Goal: Information Seeking & Learning: Learn about a topic

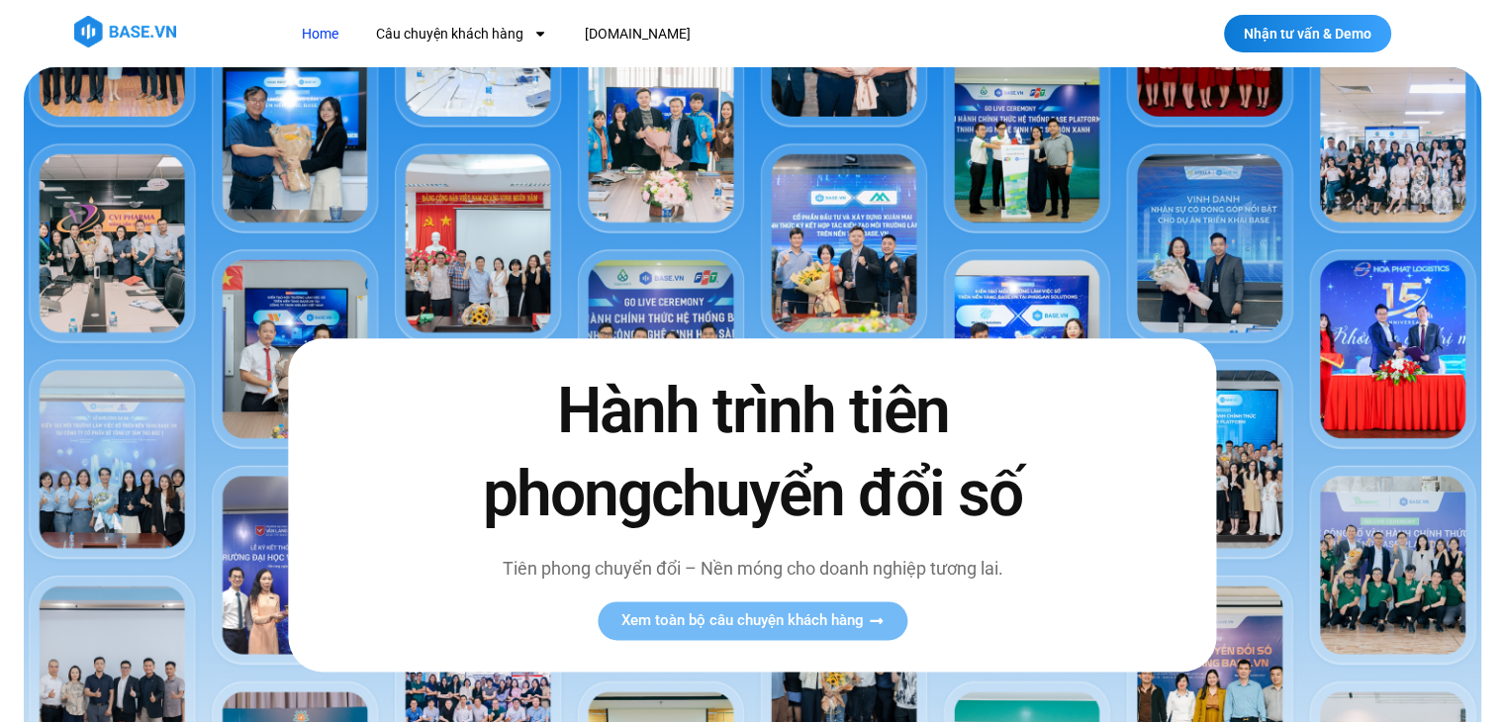
scroll to position [99, 0]
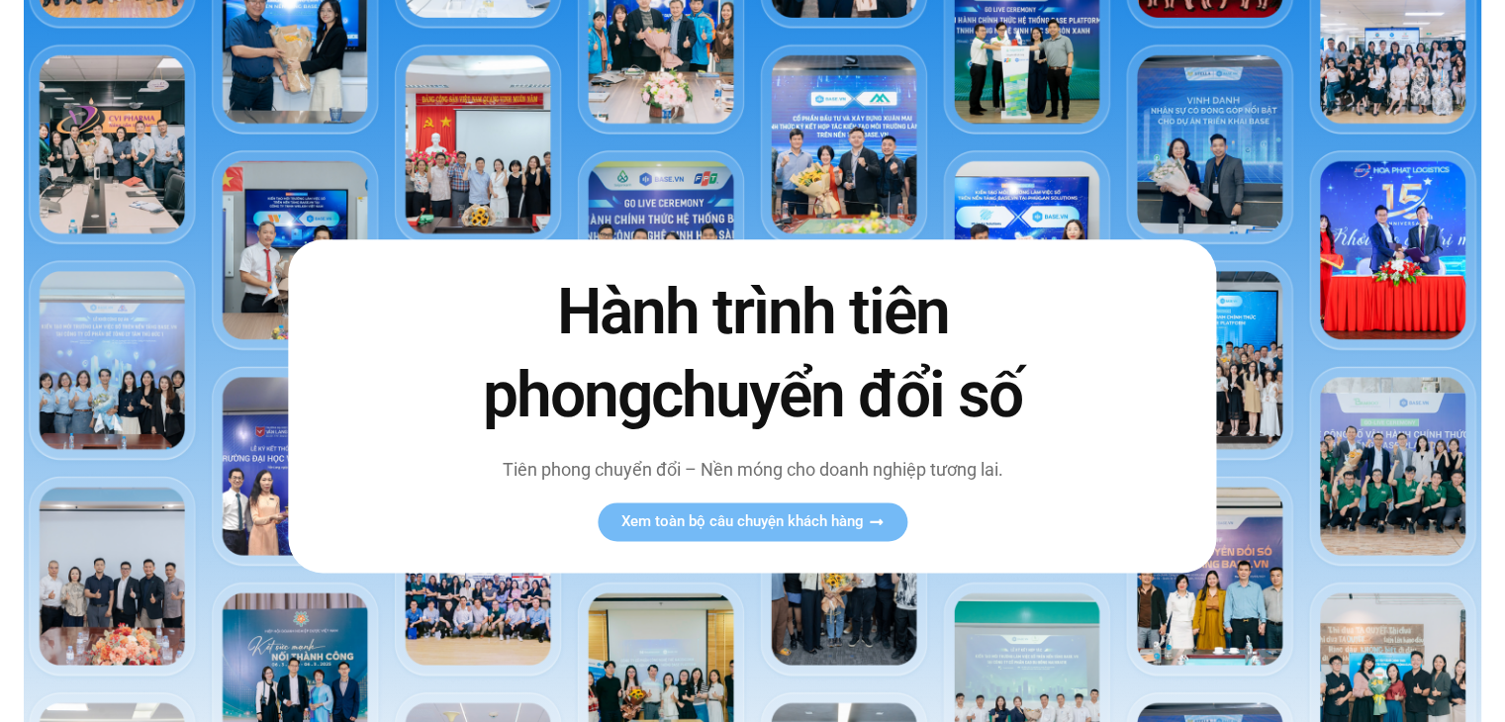
click at [1421, 223] on img at bounding box center [752, 396] width 1457 height 857
click at [1280, 168] on img at bounding box center [752, 396] width 1457 height 857
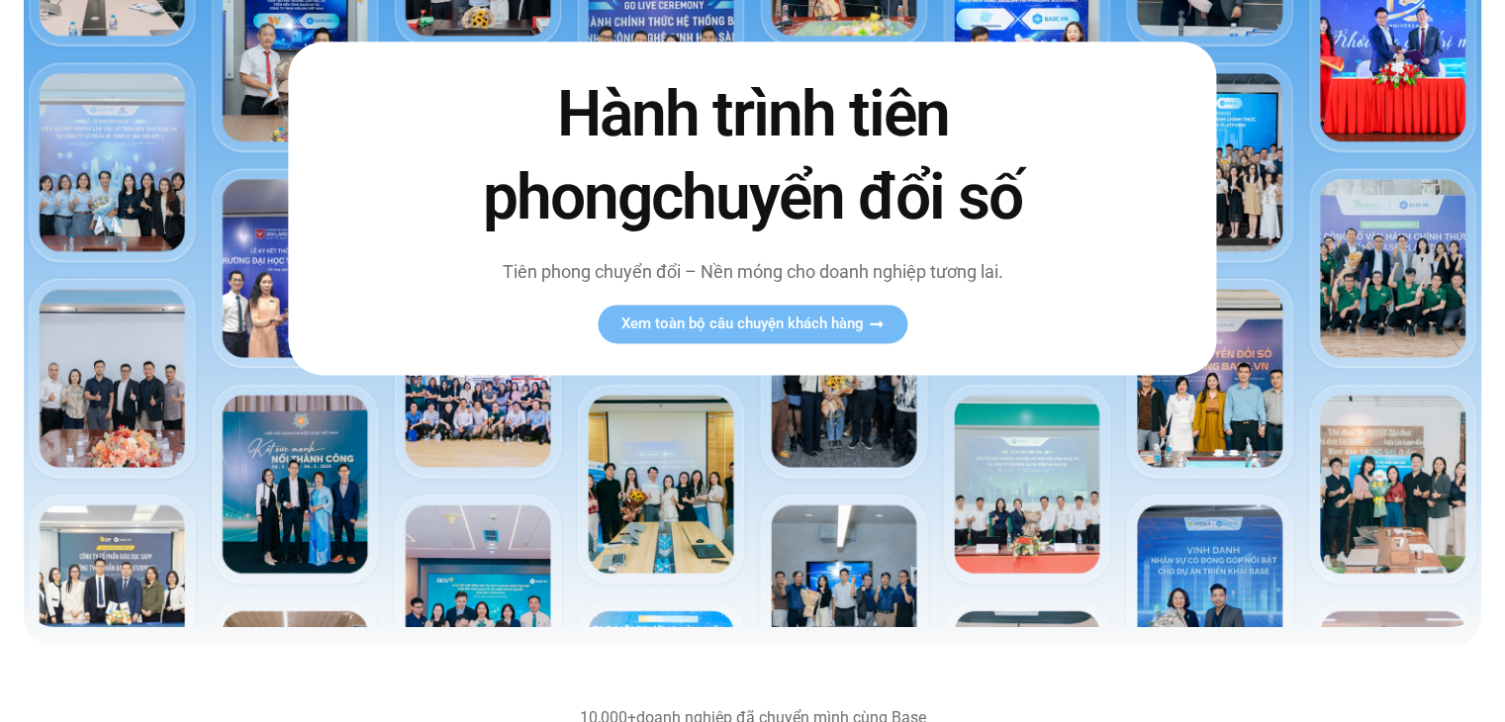
scroll to position [0, 0]
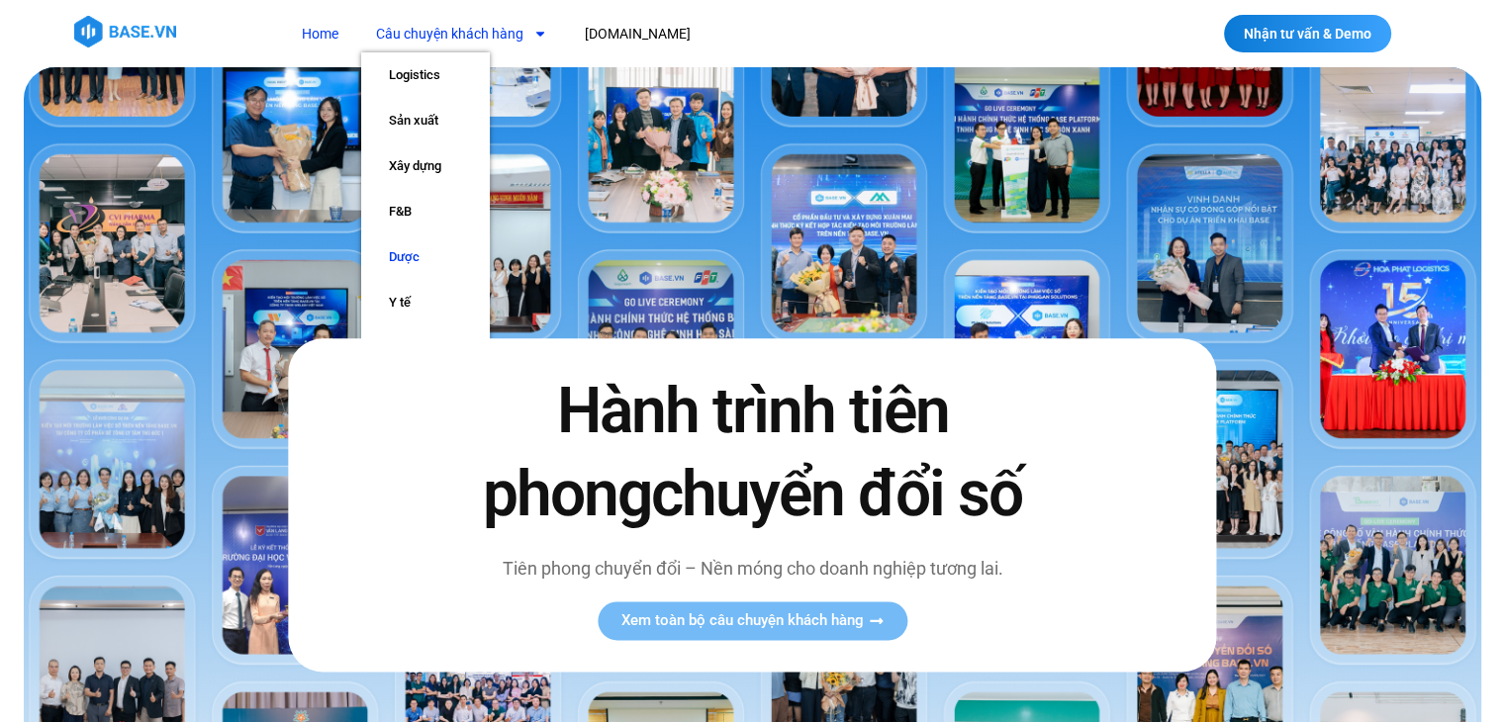
click at [394, 265] on link "Dược" at bounding box center [425, 257] width 129 height 46
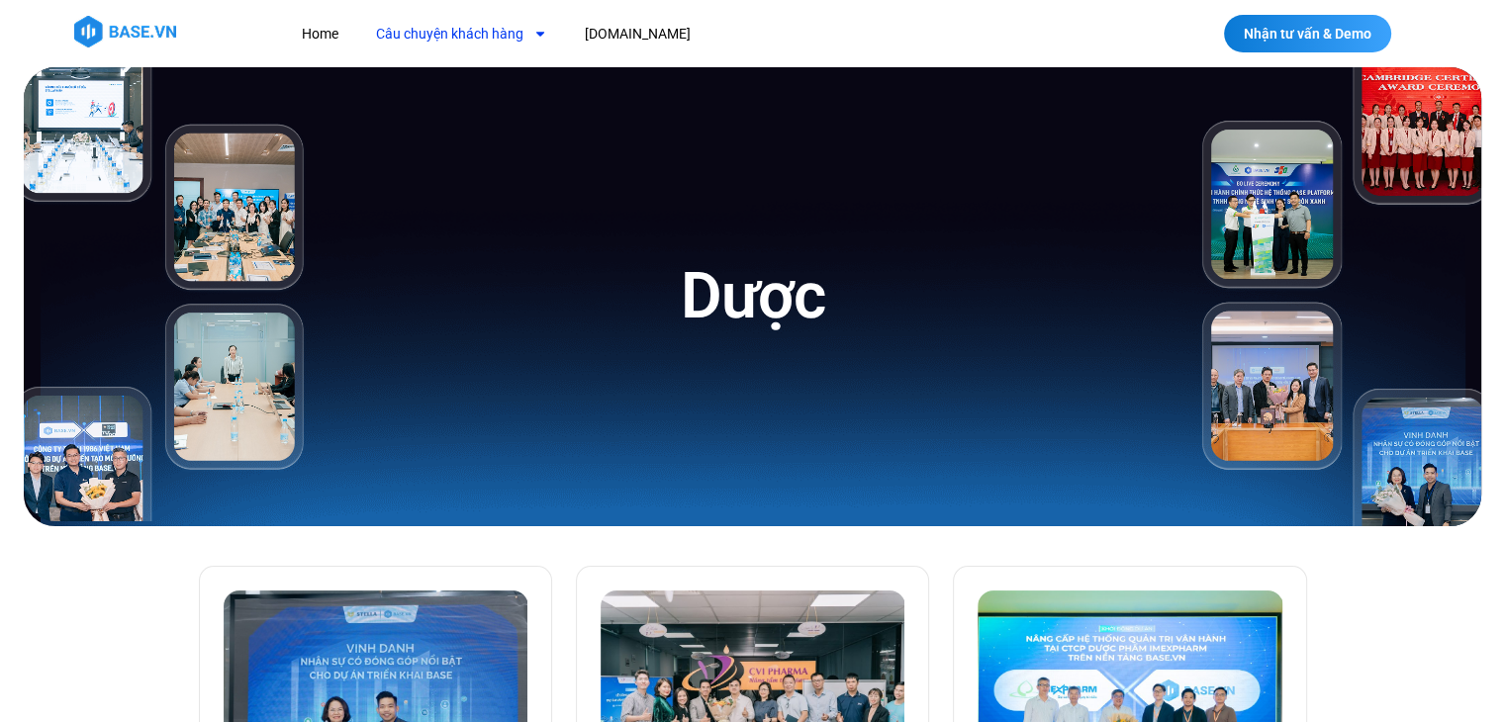
click at [465, 22] on link "Câu chuyện khách hàng" at bounding box center [461, 34] width 201 height 37
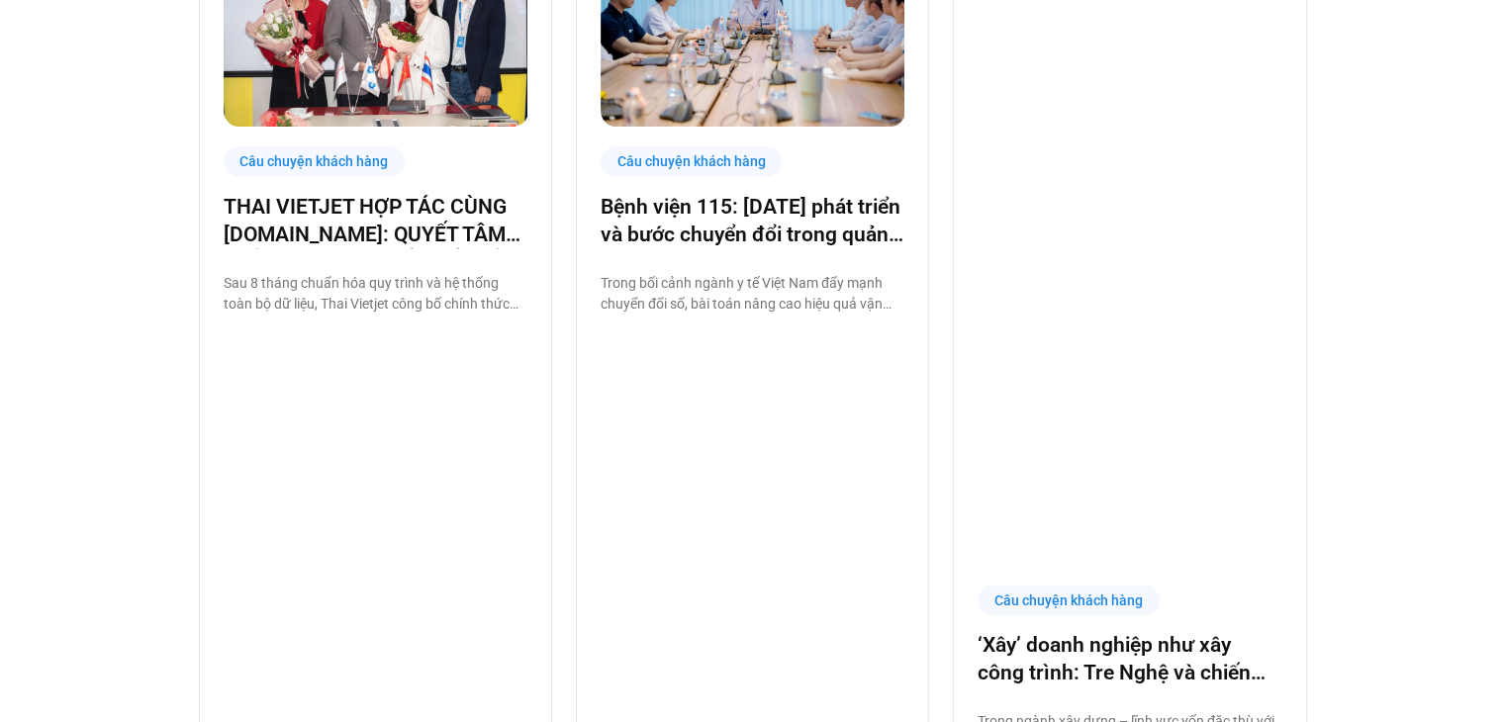
scroll to position [984, 0]
